Goal: Transaction & Acquisition: Download file/media

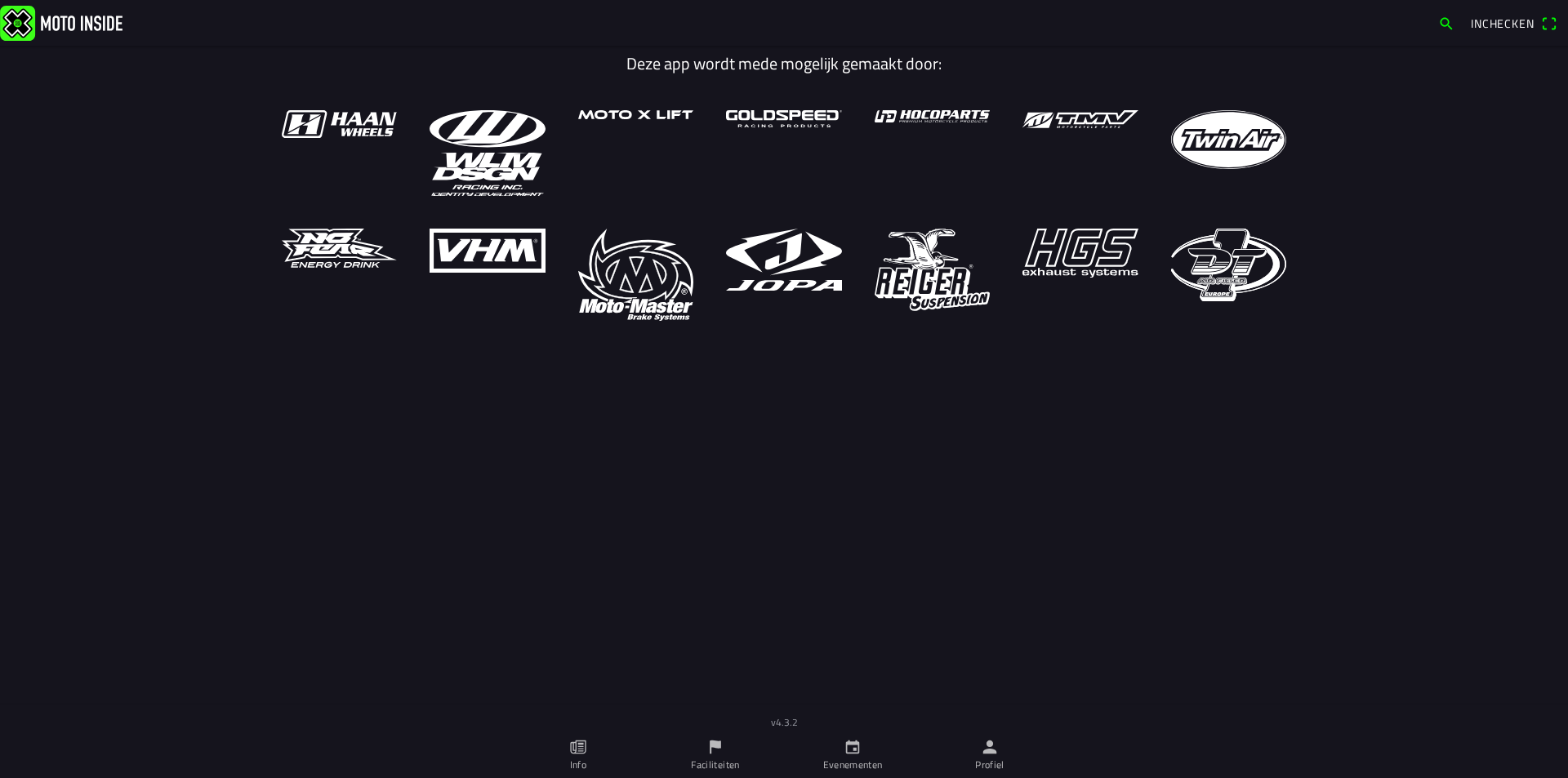
click at [870, 754] on link "Evenementen" at bounding box center [853, 755] width 138 height 46
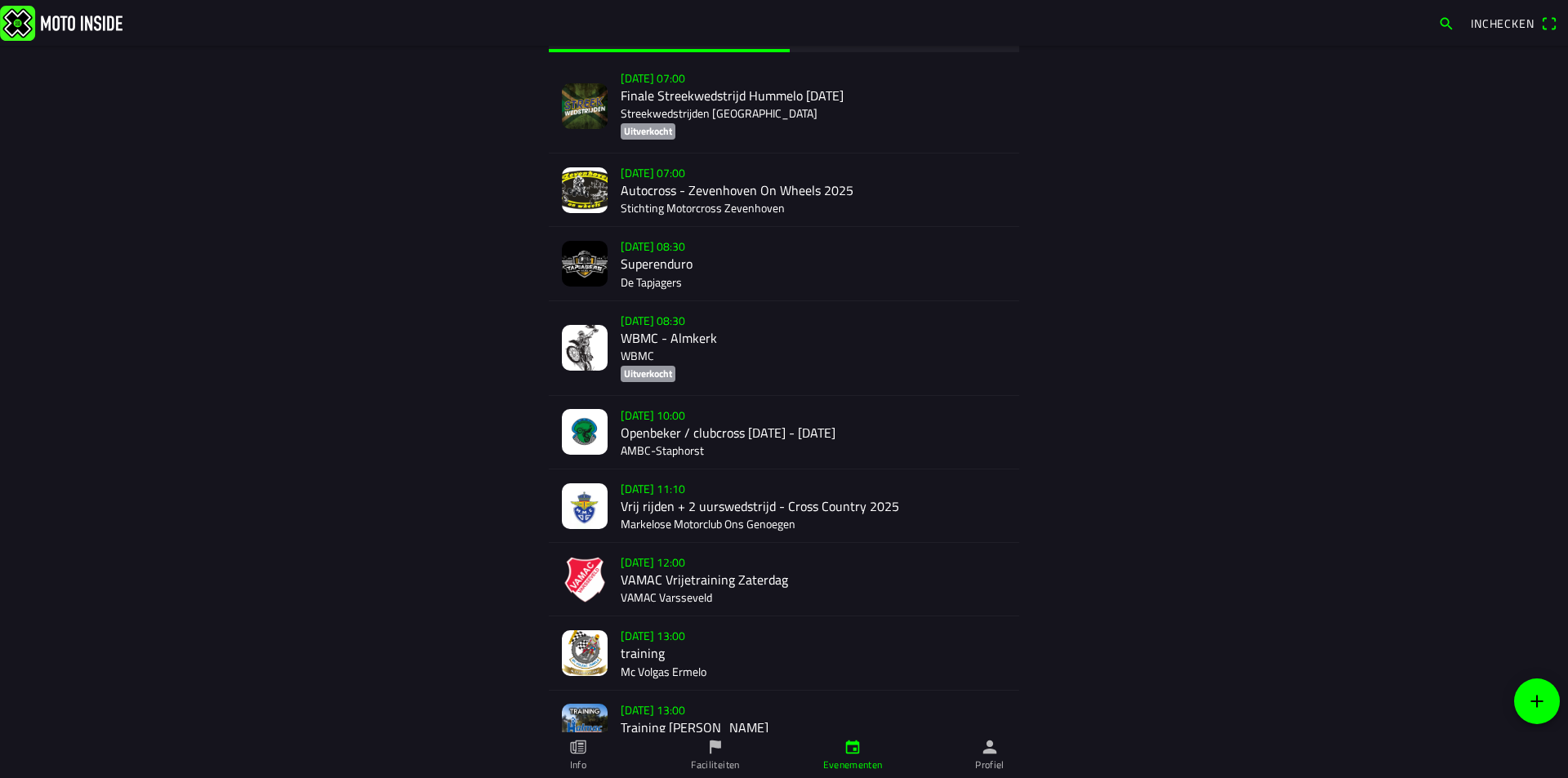
scroll to position [245, 0]
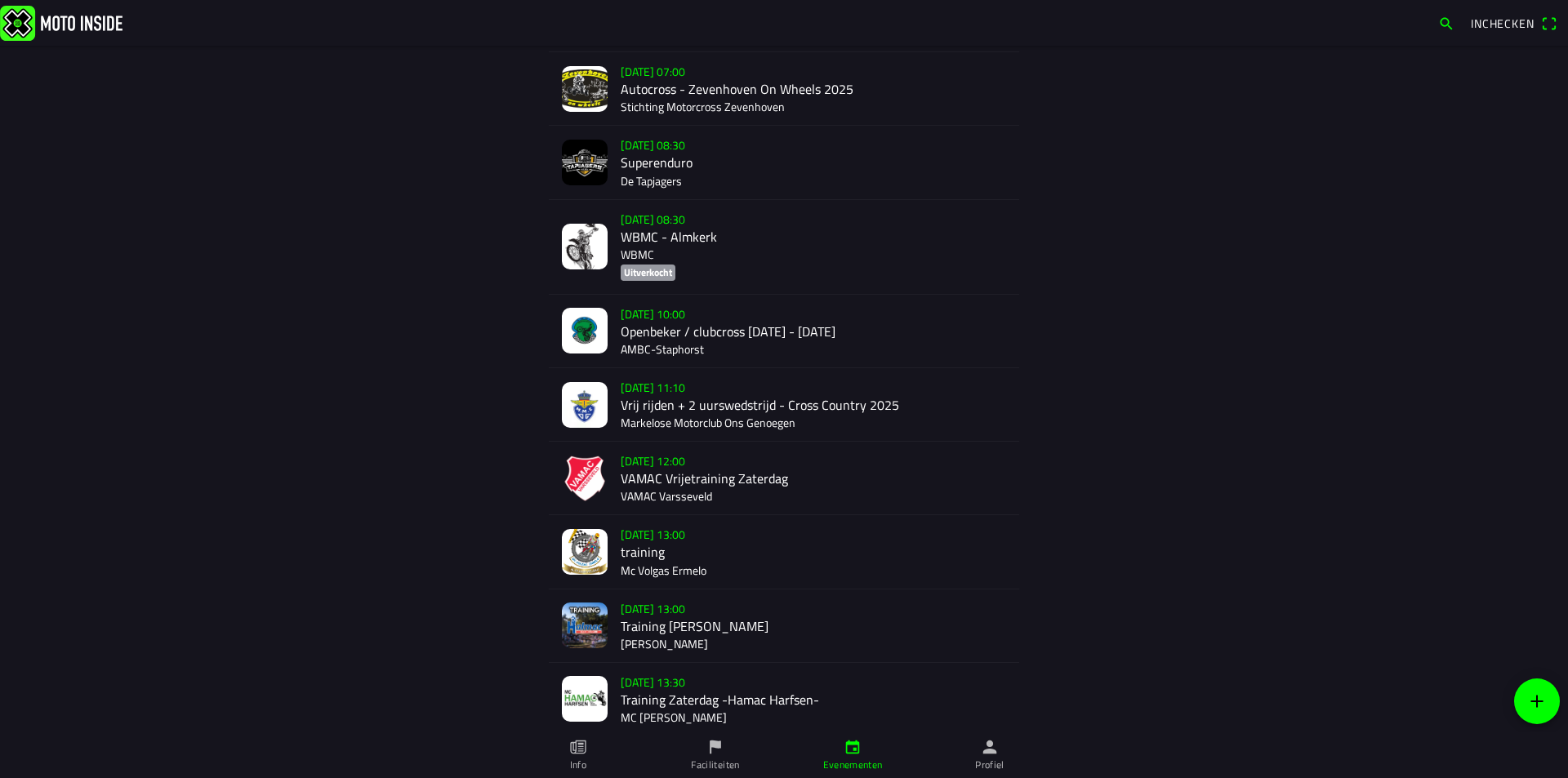
click at [648, 494] on div "[DATE] 12:00 VAMAC Vrijetraining Zaterdag VAMAC Varsseveld" at bounding box center [813, 478] width 385 height 73
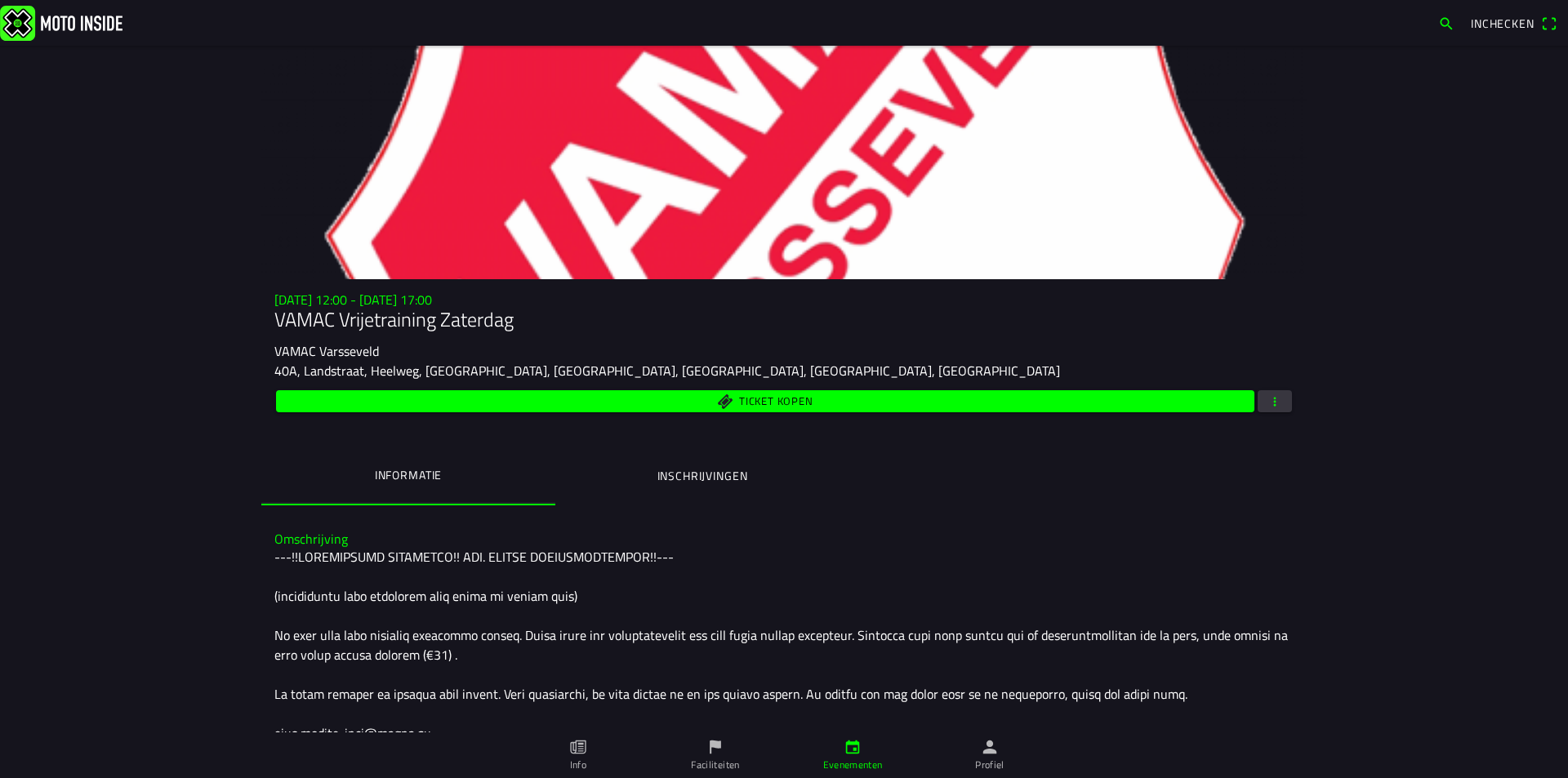
click at [1279, 403] on button "button" at bounding box center [1275, 401] width 34 height 22
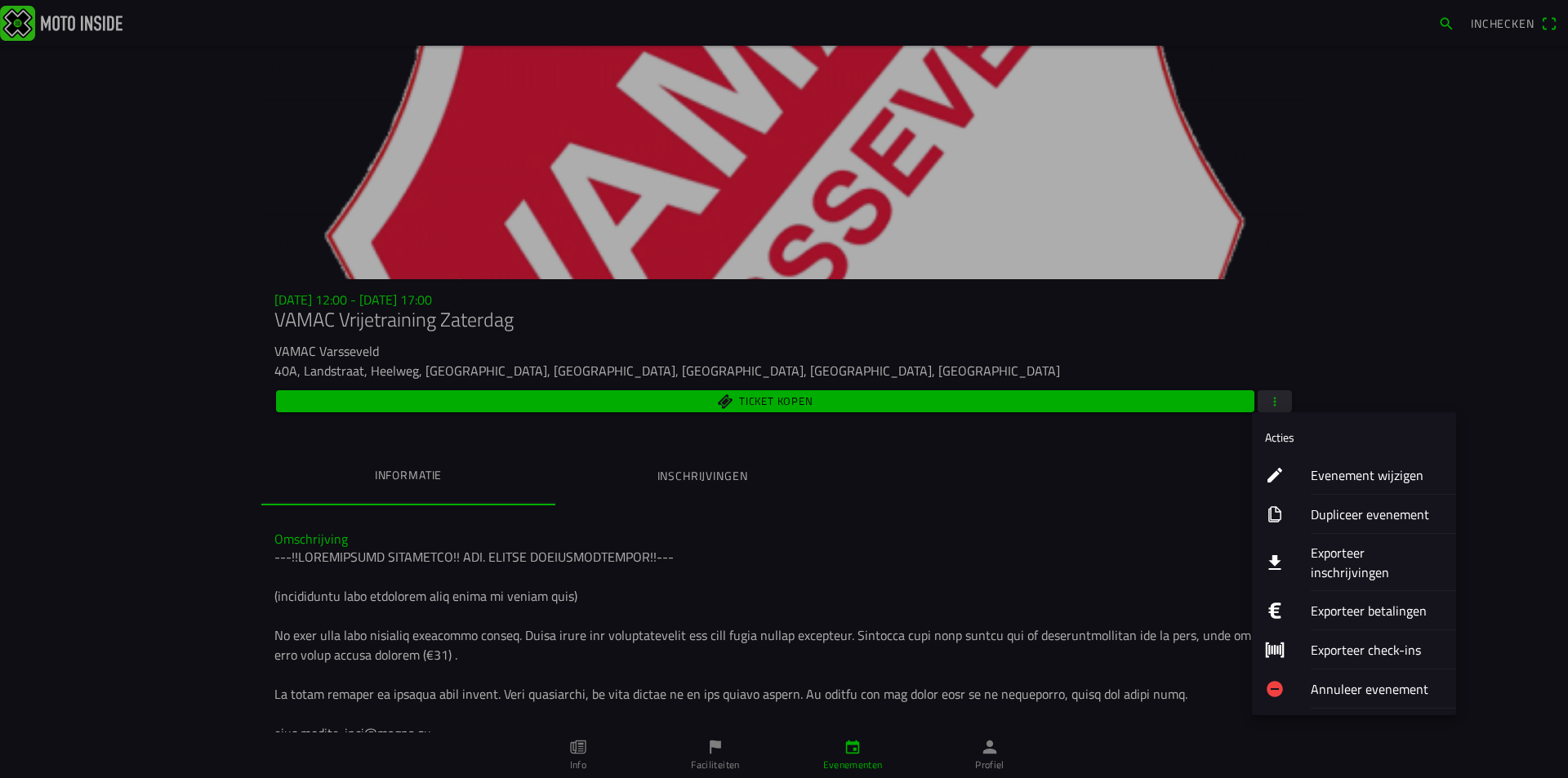
click at [1364, 546] on ion-label "Exporteer inschrijvingen" at bounding box center [1377, 563] width 132 height 40
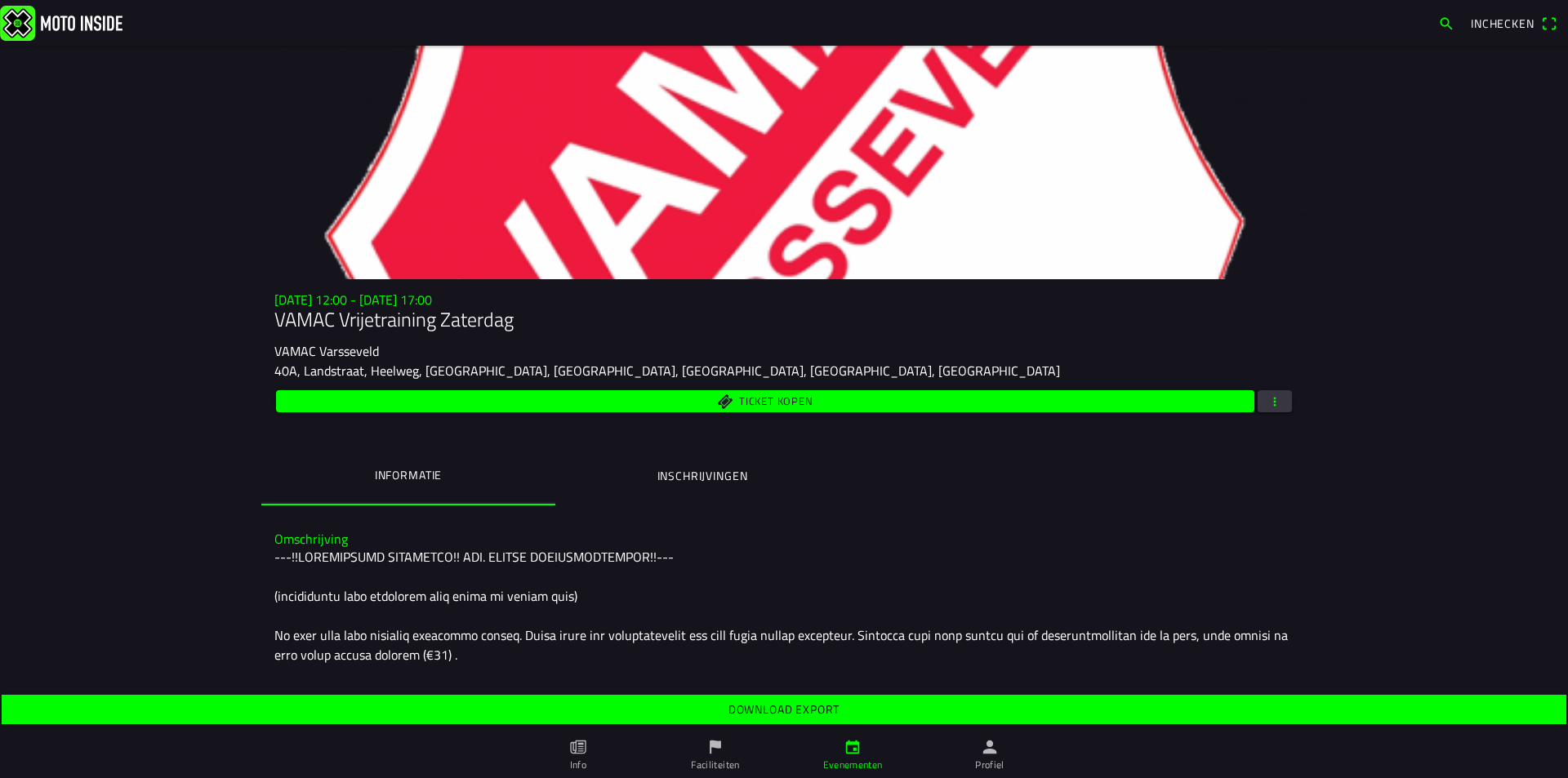
click at [0, 0] on slot "Download export" at bounding box center [0, 0] width 0 height 0
